Goal: Information Seeking & Learning: Learn about a topic

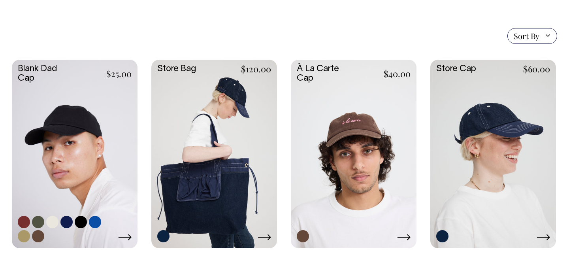
click at [73, 135] on link at bounding box center [75, 153] width 126 height 187
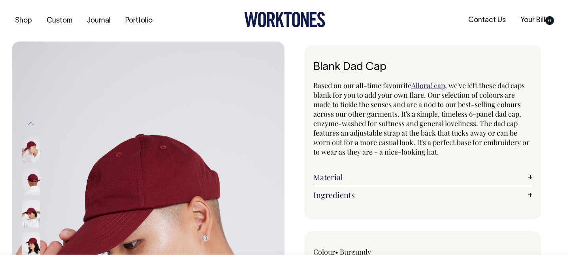
click at [417, 172] on link "Material" at bounding box center [422, 176] width 219 height 9
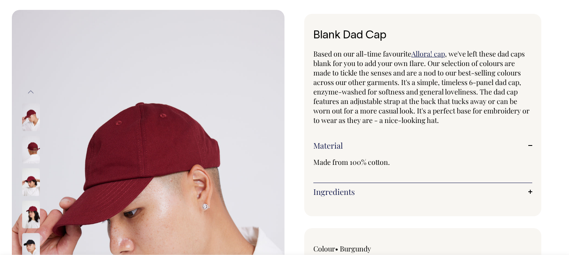
click at [411, 187] on link "Ingredients" at bounding box center [422, 191] width 219 height 9
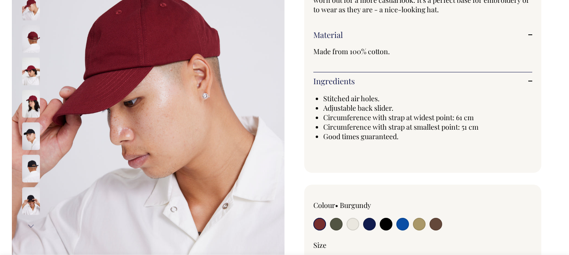
scroll to position [143, 0]
click at [35, 171] on img at bounding box center [31, 168] width 18 height 28
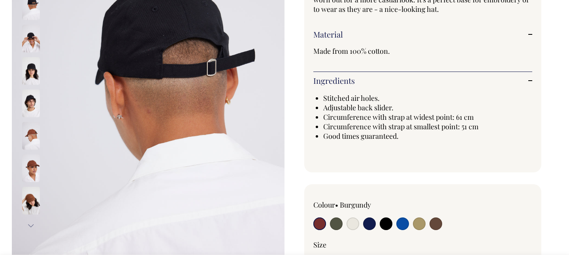
click at [32, 203] on img at bounding box center [31, 200] width 18 height 28
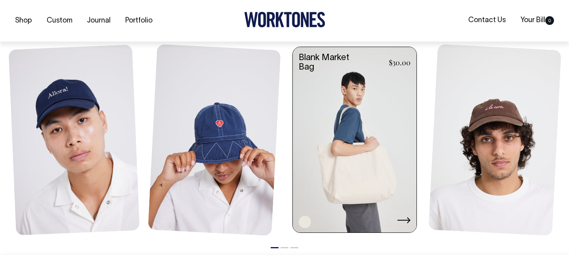
scroll to position [1038, 0]
click at [407, 223] on link at bounding box center [403, 219] width 13 height 9
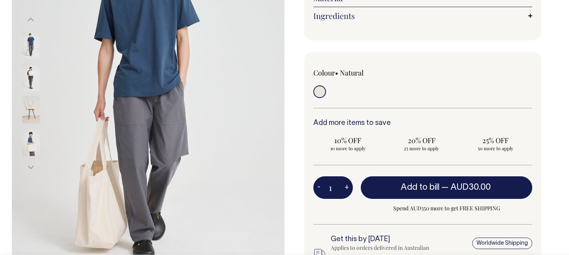
scroll to position [153, 0]
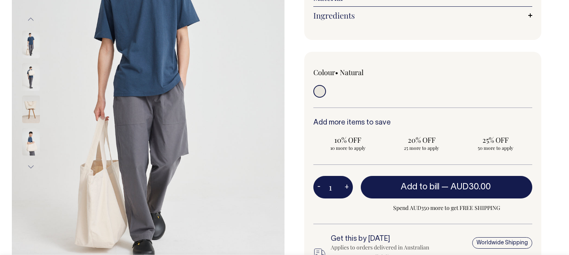
click at [34, 144] on img at bounding box center [31, 142] width 18 height 28
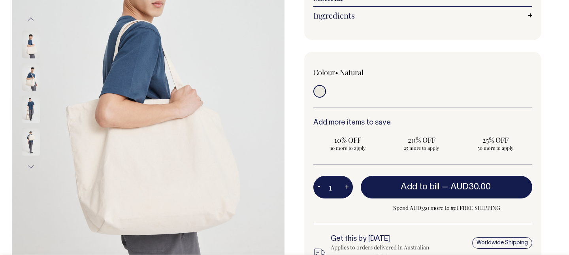
click at [35, 116] on img at bounding box center [31, 109] width 18 height 28
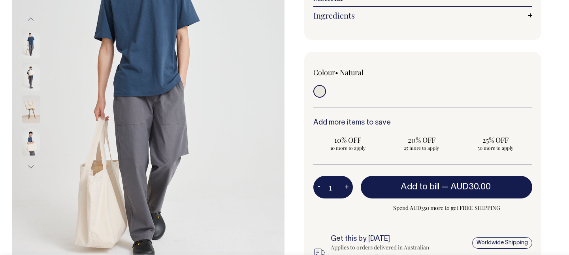
click at [28, 83] on img at bounding box center [31, 77] width 18 height 28
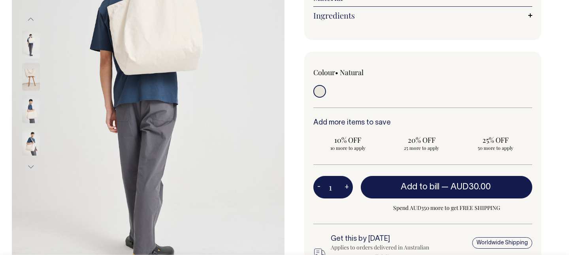
click at [28, 83] on img at bounding box center [31, 77] width 18 height 28
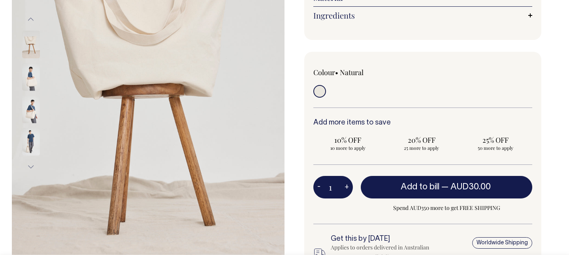
click at [30, 174] on button "Next" at bounding box center [31, 167] width 12 height 18
click at [30, 169] on button "Next" at bounding box center [31, 167] width 12 height 18
click at [30, 168] on button "Next" at bounding box center [31, 167] width 12 height 18
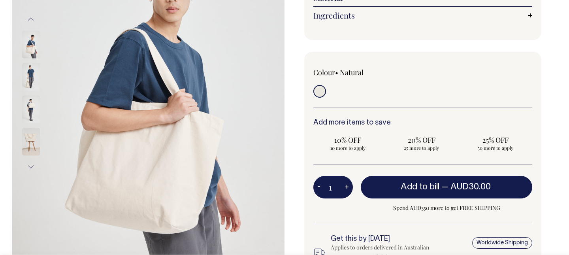
click at [30, 168] on button "Next" at bounding box center [31, 167] width 12 height 18
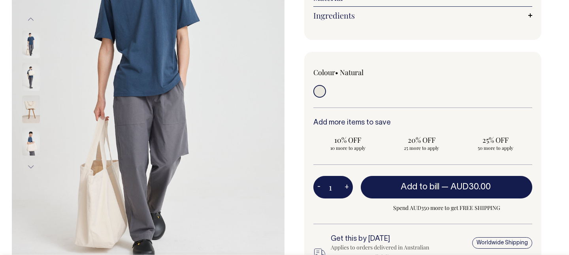
click at [30, 168] on button "Next" at bounding box center [31, 167] width 12 height 18
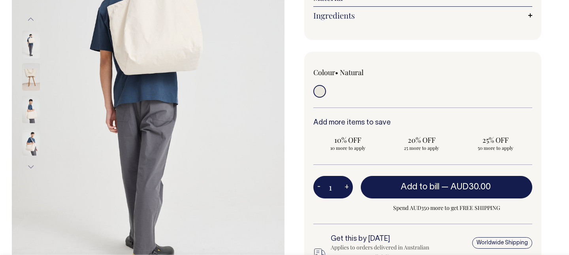
click at [30, 168] on button "Next" at bounding box center [31, 167] width 12 height 18
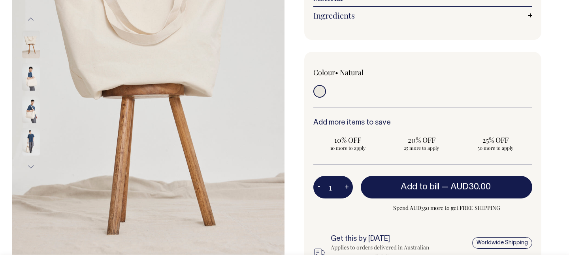
click at [30, 168] on button "Next" at bounding box center [31, 167] width 12 height 18
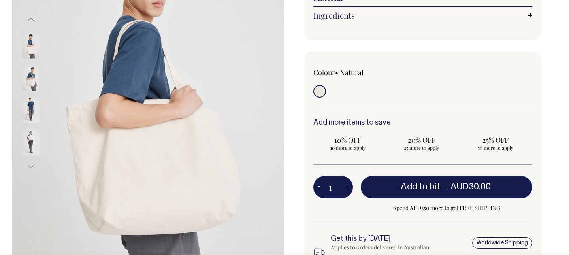
click at [30, 168] on button "Next" at bounding box center [31, 167] width 12 height 18
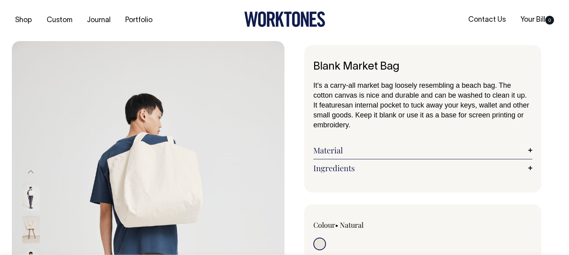
scroll to position [0, 0]
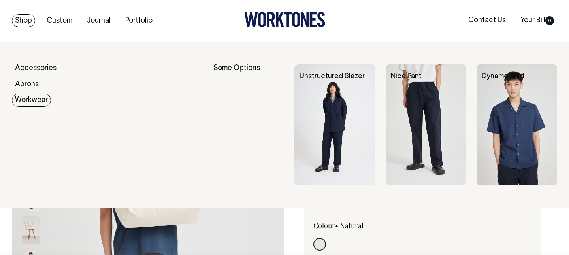
click at [409, 118] on img at bounding box center [425, 124] width 81 height 121
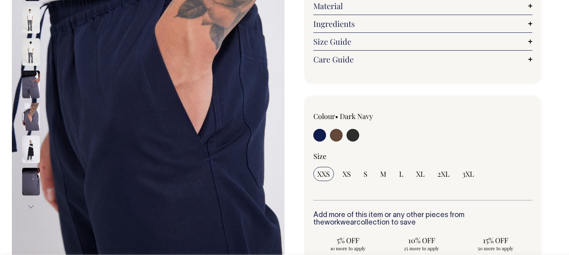
scroll to position [162, 0]
click at [355, 139] on input "radio" at bounding box center [352, 134] width 13 height 13
radio input "true"
select select "Charcoal"
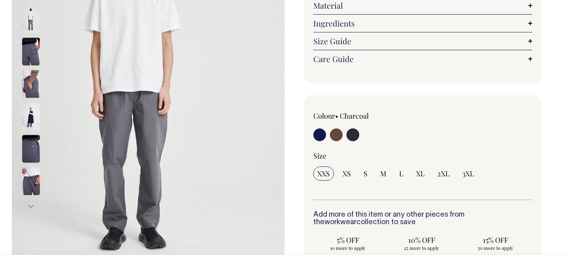
click at [355, 133] on input "radio" at bounding box center [352, 134] width 13 height 13
click at [365, 9] on link "Material" at bounding box center [422, 5] width 219 height 9
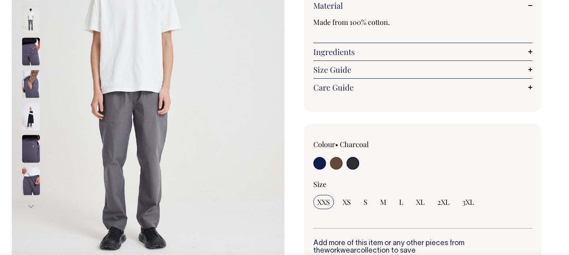
click at [36, 146] on img at bounding box center [31, 149] width 18 height 28
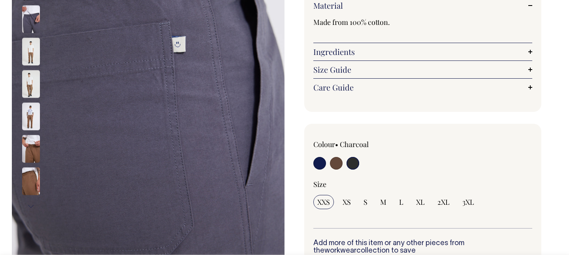
click at [32, 167] on div at bounding box center [41, 181] width 39 height 32
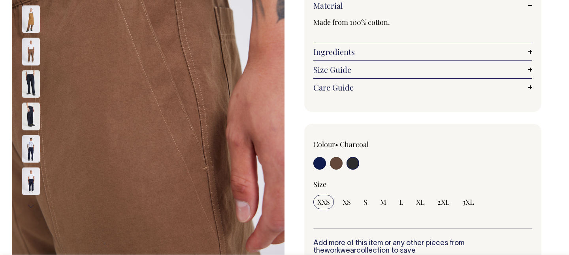
click at [35, 90] on img at bounding box center [31, 84] width 18 height 28
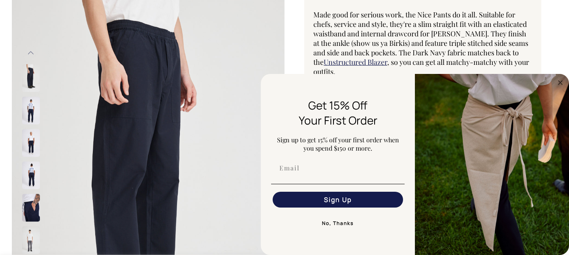
scroll to position [71, 0]
